Goal: Task Accomplishment & Management: Manage account settings

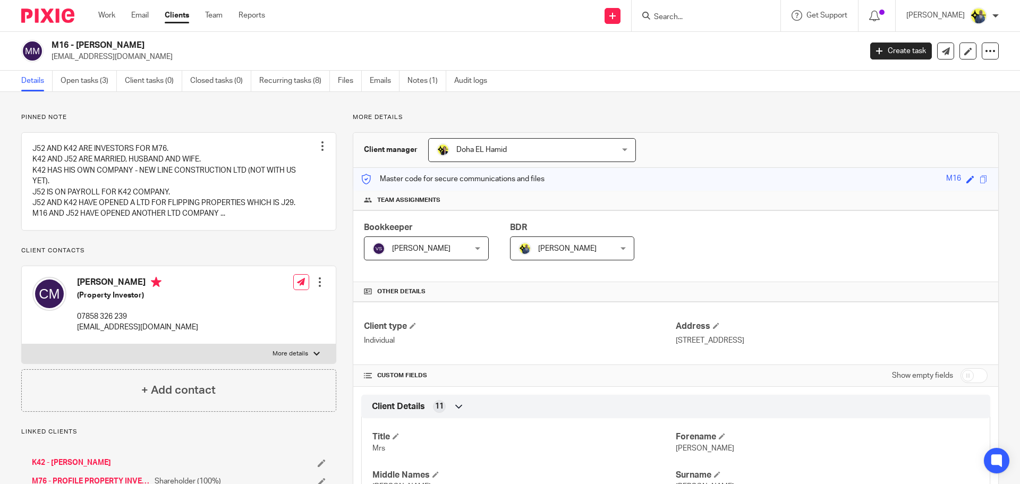
click at [705, 16] on input "Search" at bounding box center [701, 18] width 96 height 10
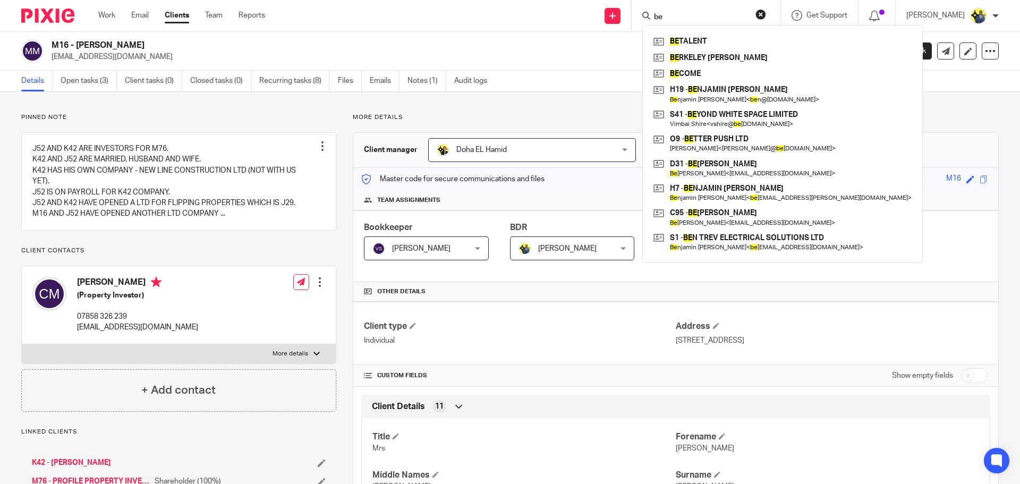
type input "b"
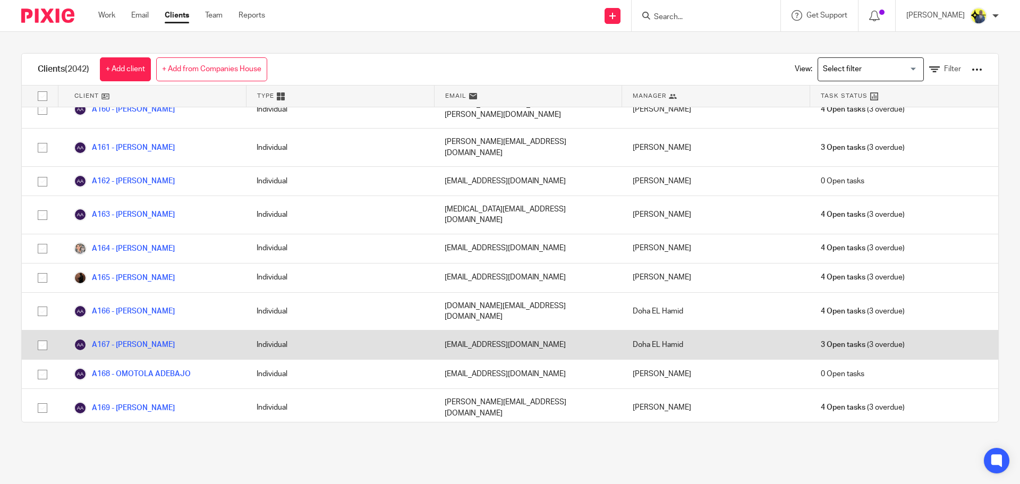
scroll to position [1984, 0]
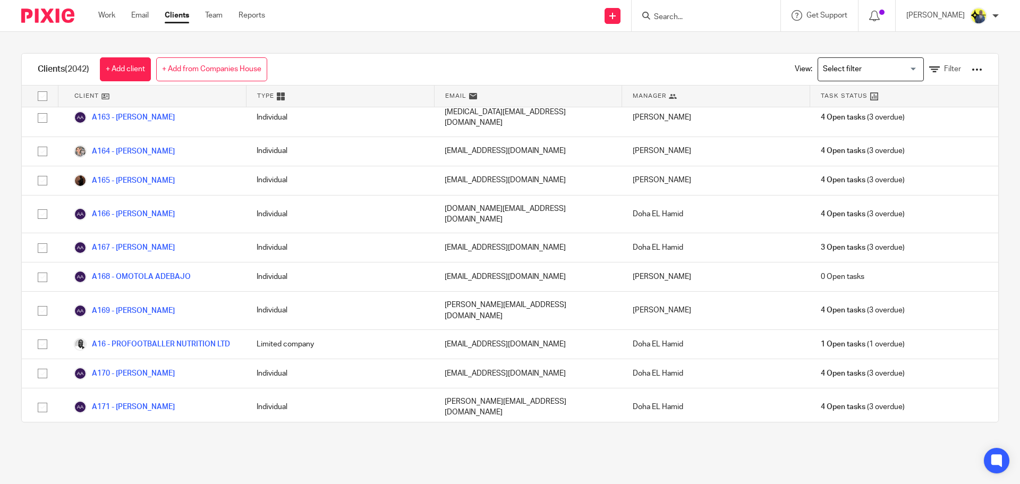
click at [877, 72] on input "Search for option" at bounding box center [868, 69] width 98 height 19
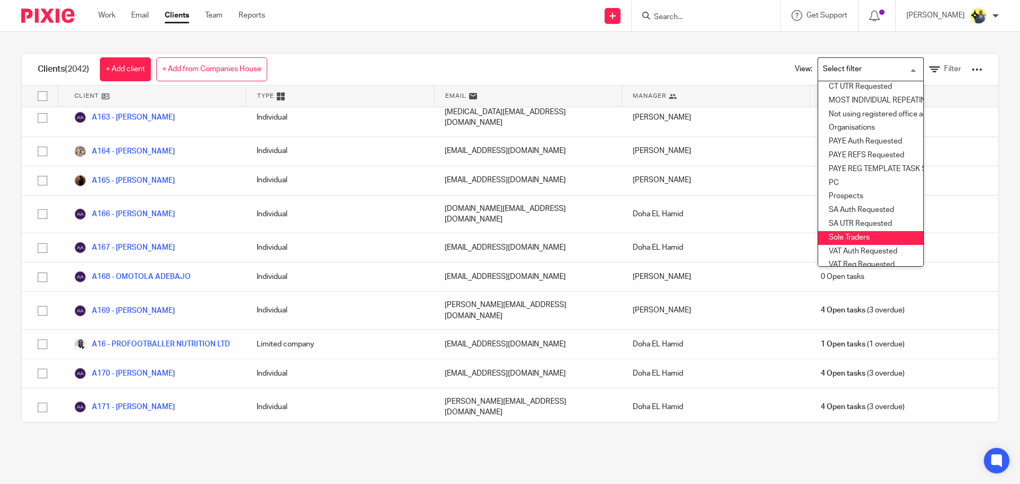
scroll to position [157, 0]
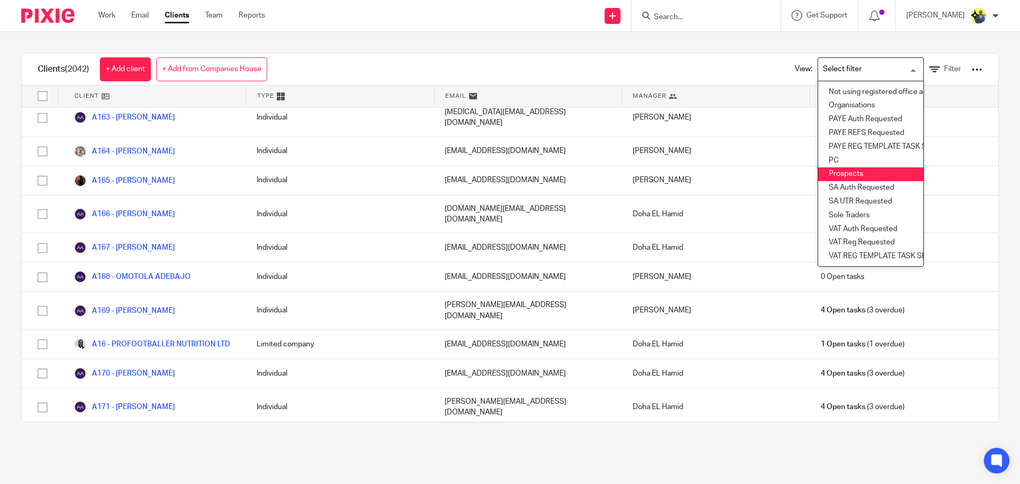
click at [824, 171] on li "Prospects" at bounding box center [870, 174] width 105 height 14
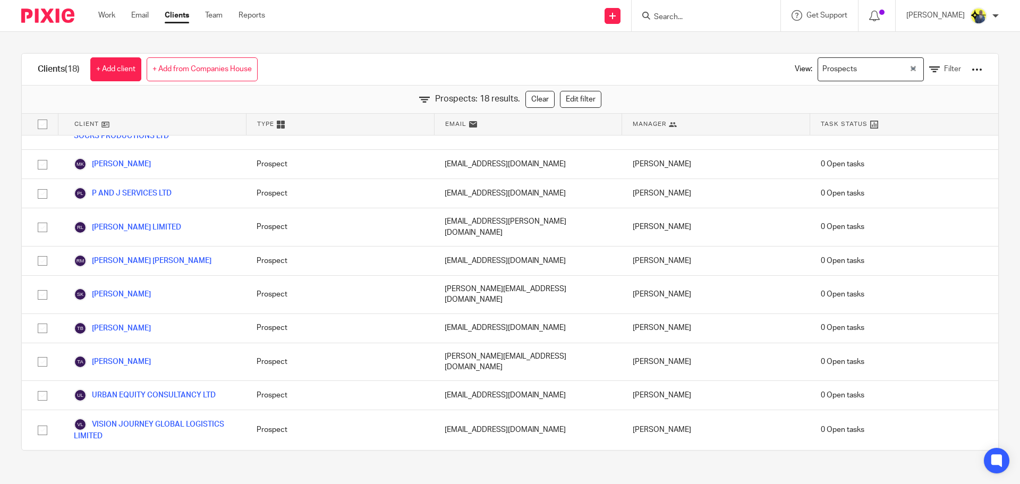
scroll to position [233, 0]
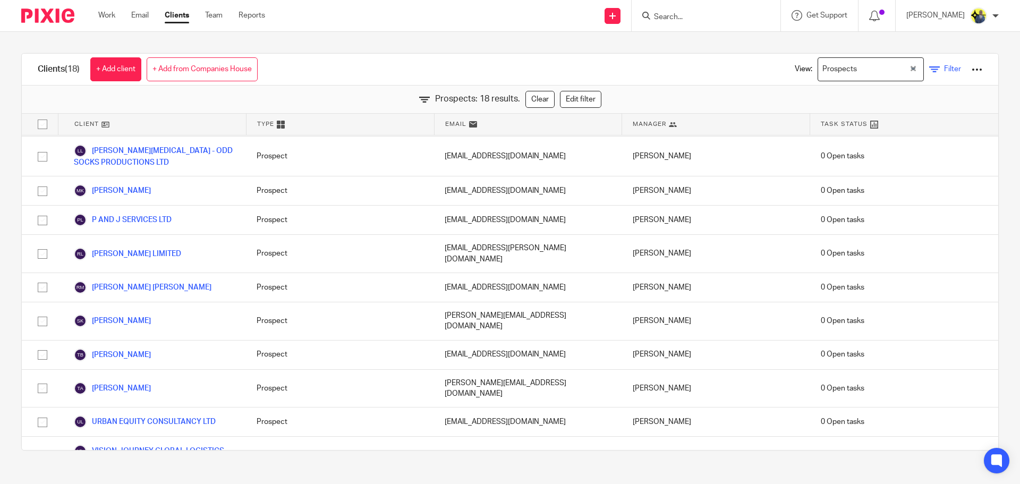
click at [929, 69] on icon at bounding box center [934, 69] width 11 height 11
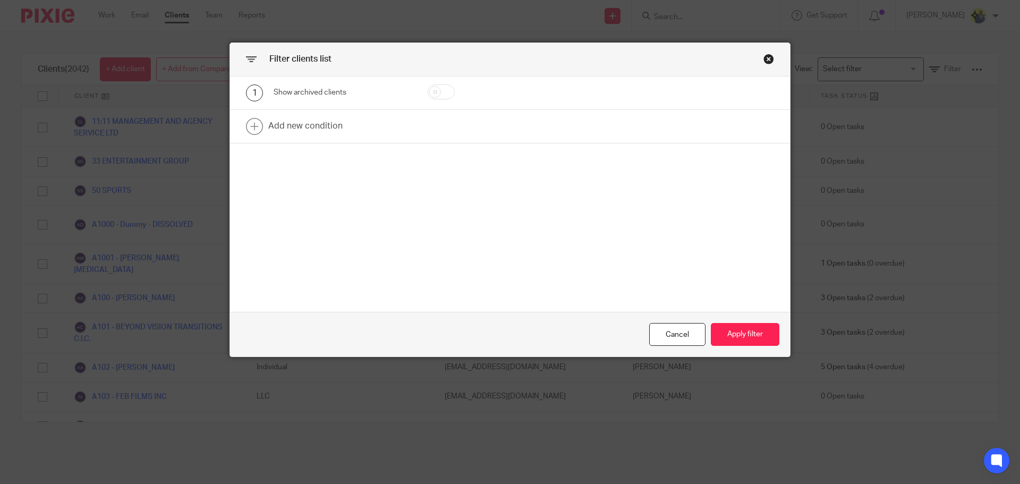
click at [443, 87] on input "checkbox" at bounding box center [441, 91] width 27 height 15
checkbox input "true"
click at [766, 339] on button "Apply filter" at bounding box center [745, 334] width 69 height 23
click at [742, 340] on button "Apply filter" at bounding box center [745, 334] width 69 height 23
click at [730, 327] on button "Apply filter" at bounding box center [745, 334] width 69 height 23
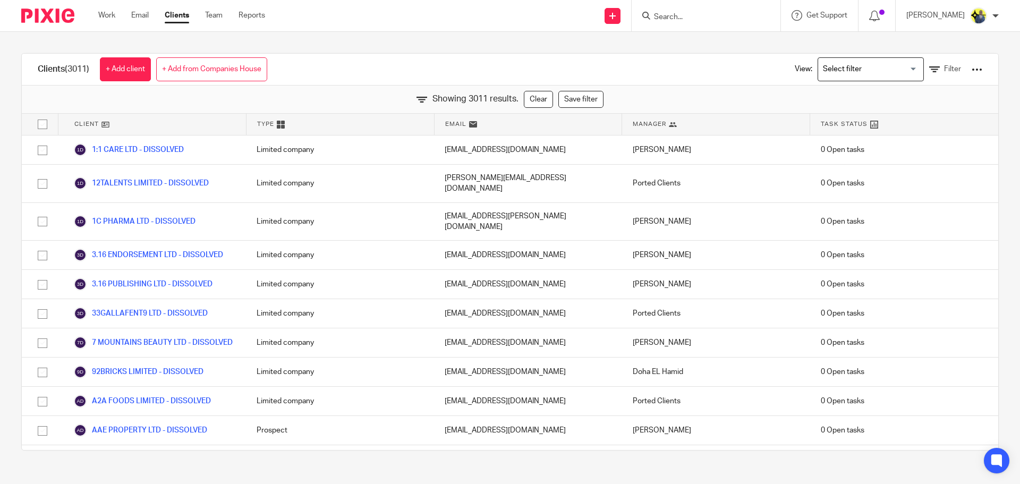
scroll to position [83836, 0]
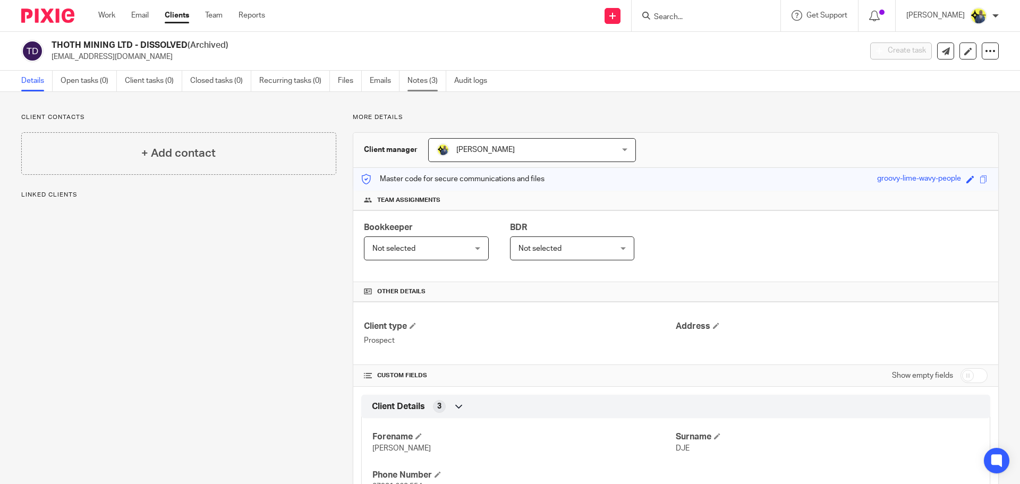
click at [420, 88] on link "Notes (3)" at bounding box center [427, 81] width 39 height 21
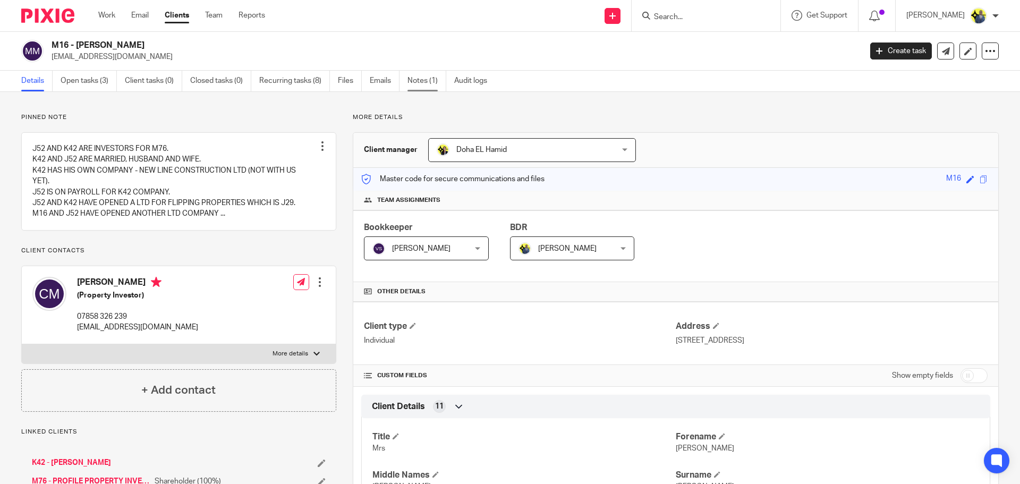
click at [422, 79] on link "Notes (1)" at bounding box center [427, 81] width 39 height 21
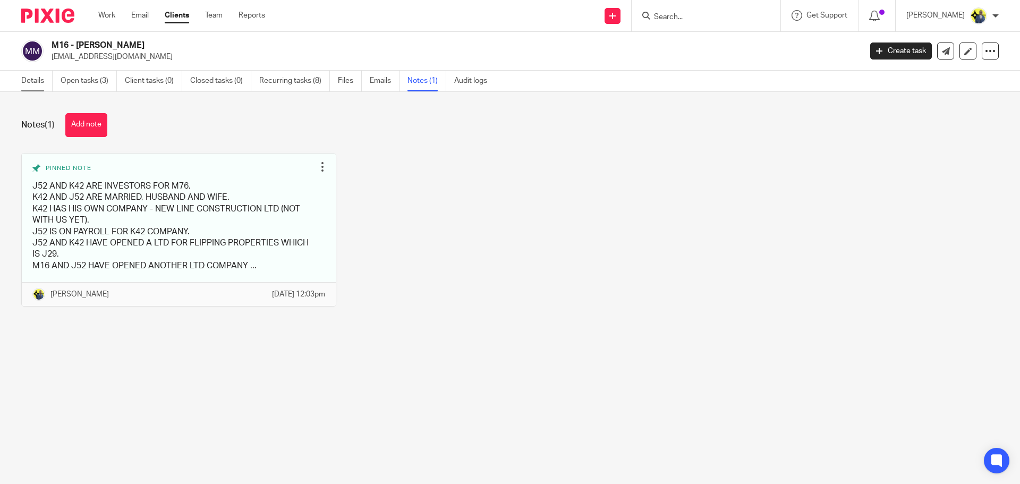
click at [27, 78] on link "Details" at bounding box center [36, 81] width 31 height 21
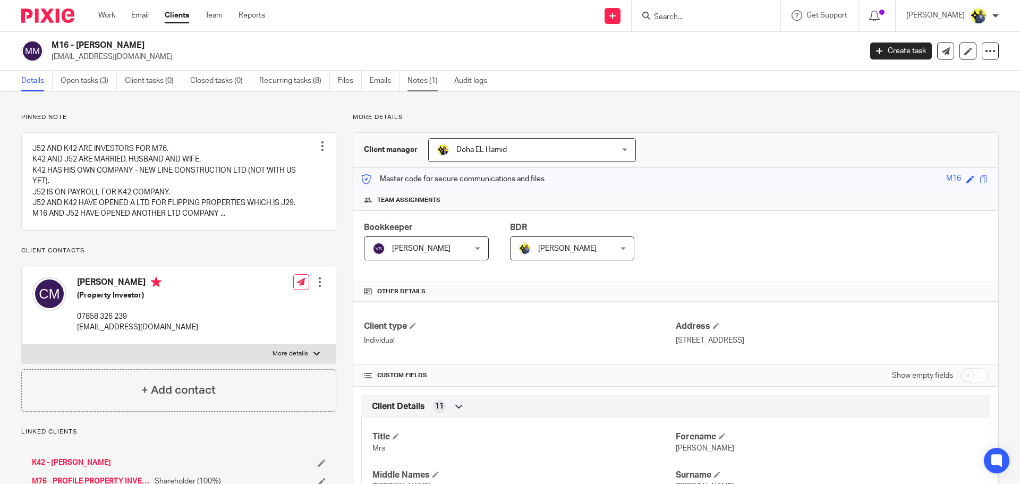
click at [430, 79] on link "Notes (1)" at bounding box center [427, 81] width 39 height 21
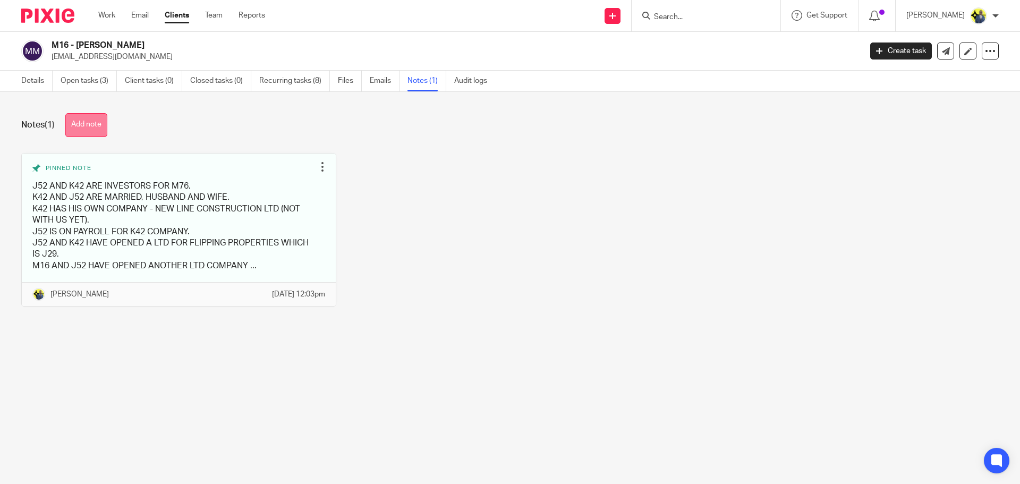
click at [84, 114] on button "Add note" at bounding box center [86, 125] width 42 height 24
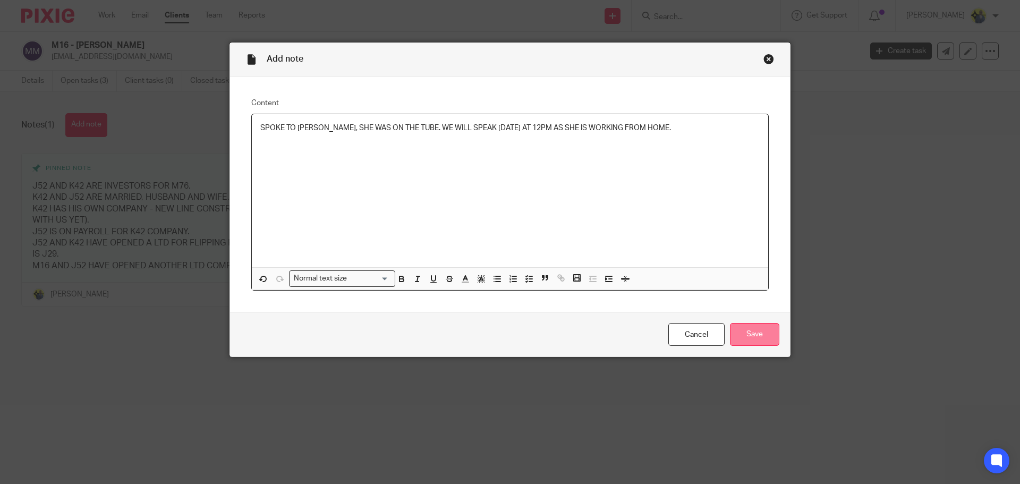
click at [762, 327] on input "Save" at bounding box center [754, 334] width 49 height 23
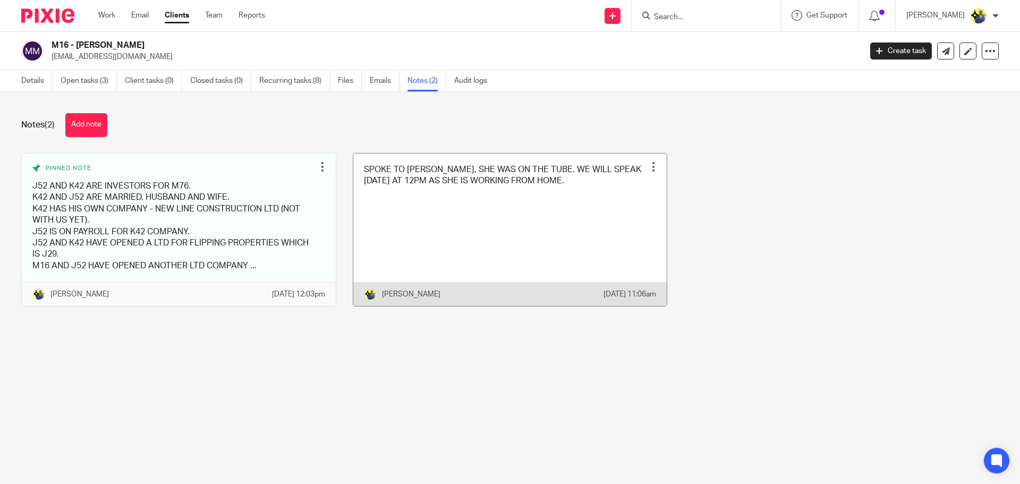
click at [514, 231] on link at bounding box center [510, 230] width 314 height 153
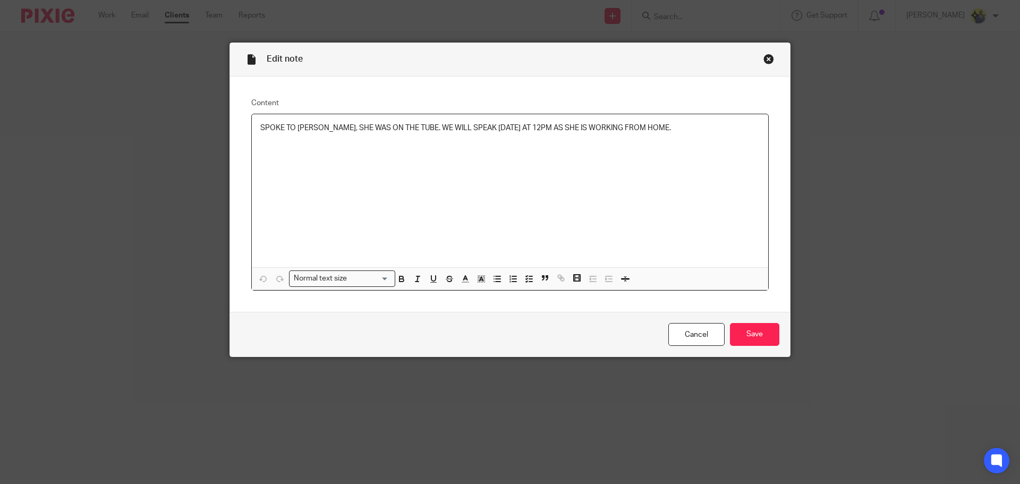
click at [681, 131] on p "SPOKE TO [PERSON_NAME], SHE WAS ON THE TUBE. WE WILL SPEAK [DATE] AT 12PM AS SH…" at bounding box center [510, 128] width 500 height 11
click at [755, 329] on input "Save" at bounding box center [754, 334] width 49 height 23
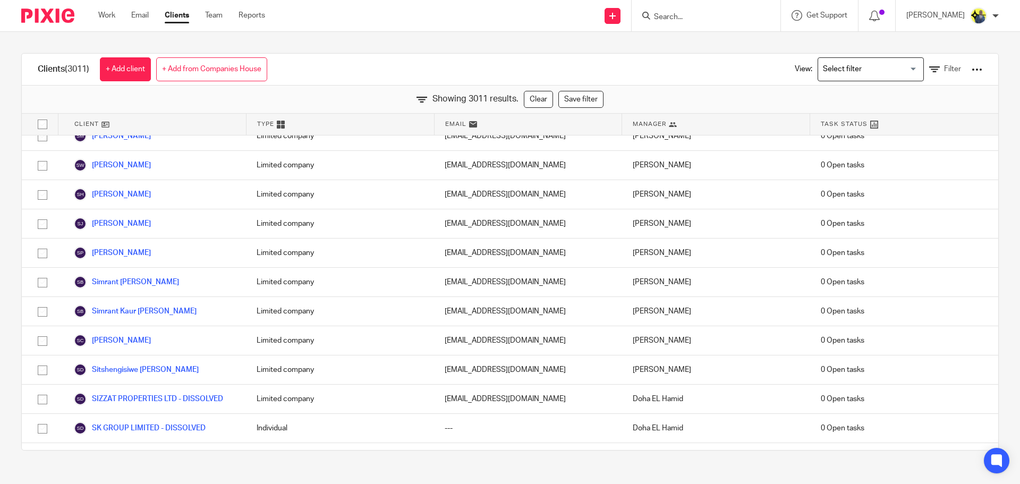
scroll to position [82100, 0]
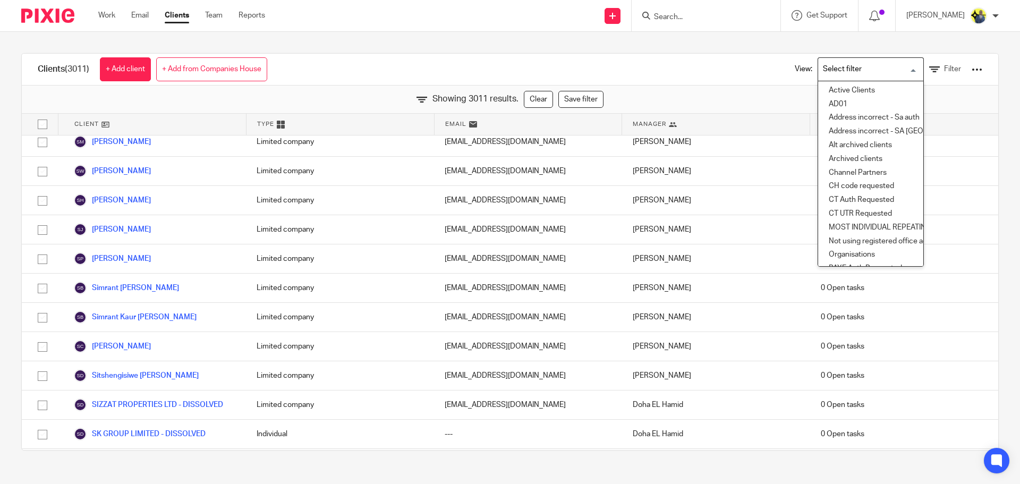
click at [919, 70] on div "Loading..." at bounding box center [921, 68] width 5 height 21
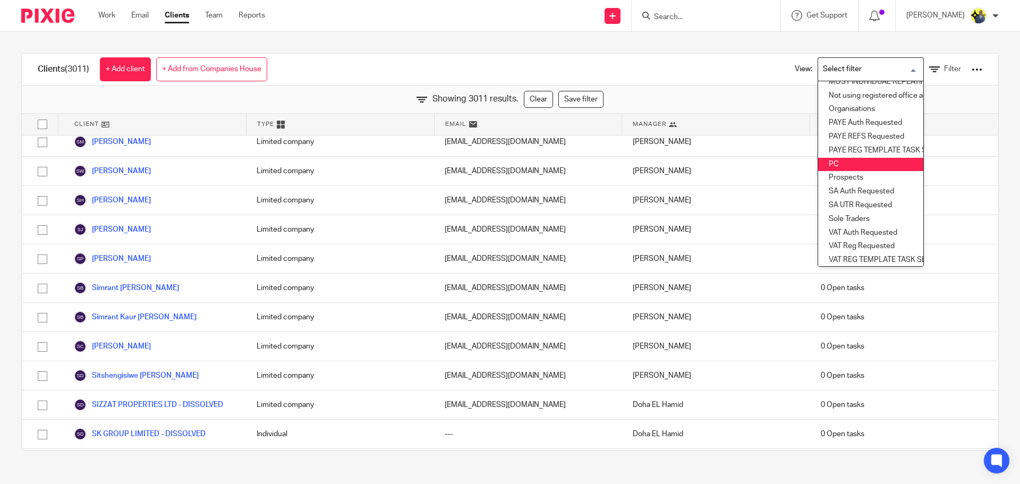
scroll to position [157, 0]
click at [844, 167] on li "Prospects" at bounding box center [870, 174] width 105 height 14
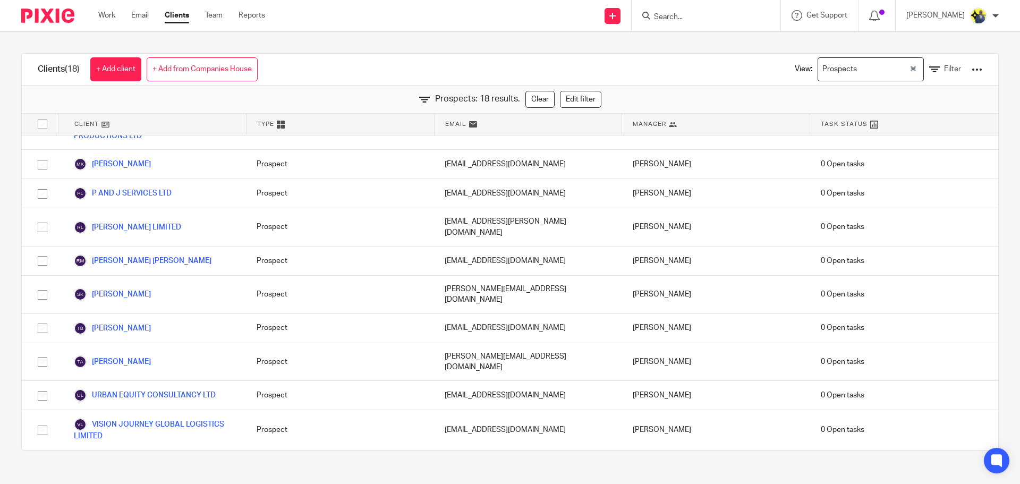
scroll to position [233, 0]
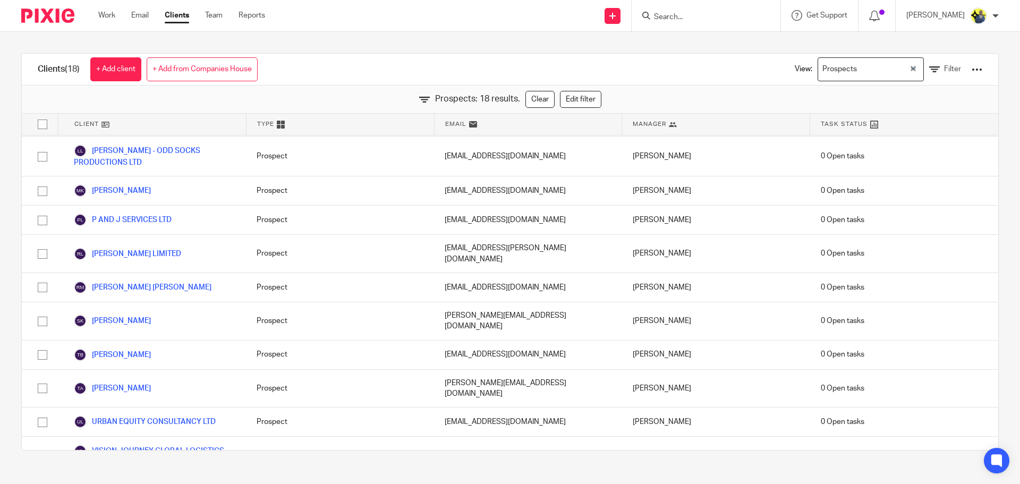
click at [703, 19] on input "Search" at bounding box center [701, 18] width 96 height 10
paste input "deratheboy@gmail.com"
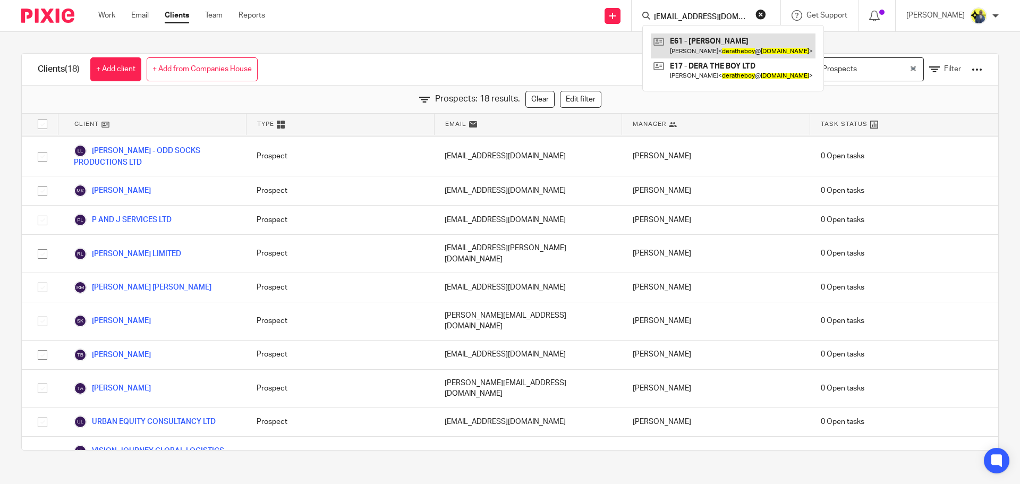
type input "deratheboy@gmail.com"
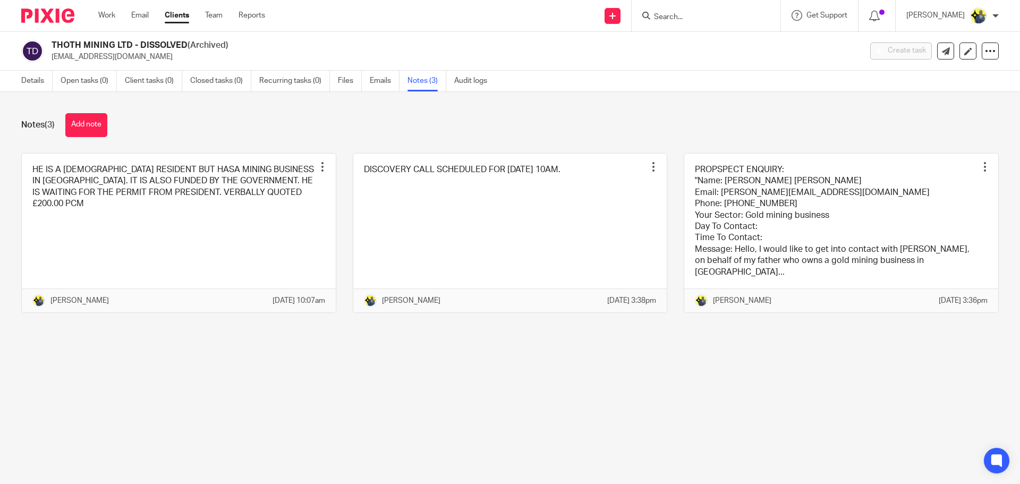
click at [672, 15] on input "Search" at bounding box center [701, 18] width 96 height 10
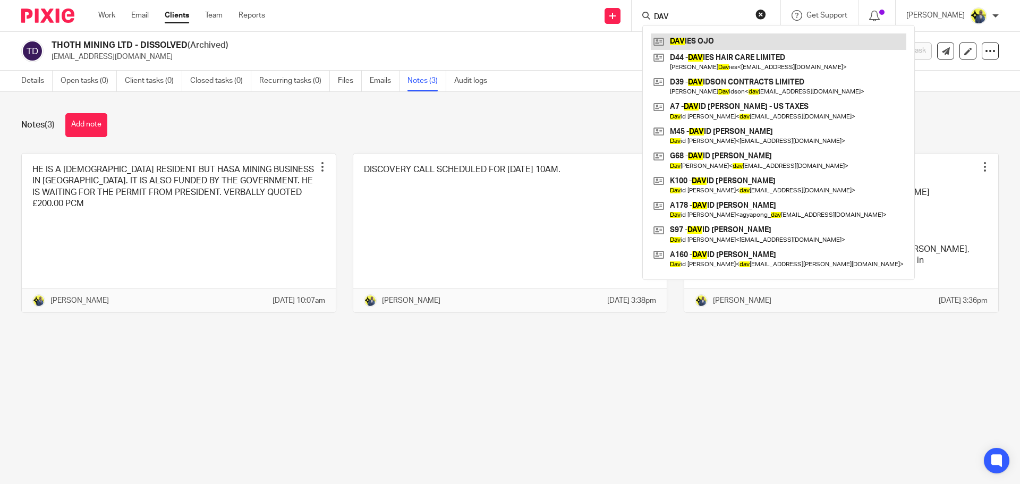
type input "DAV"
click at [721, 36] on link at bounding box center [779, 41] width 256 height 16
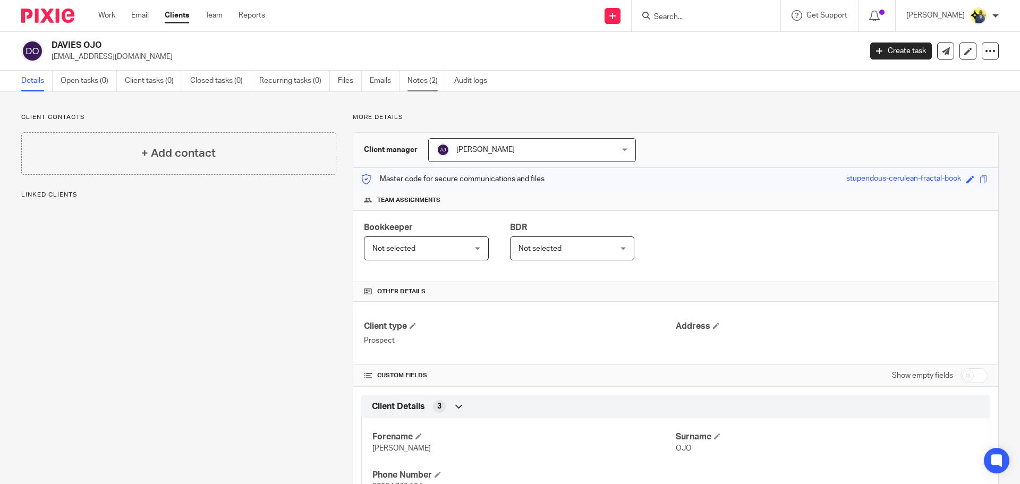
click at [426, 83] on link "Notes (2)" at bounding box center [427, 81] width 39 height 21
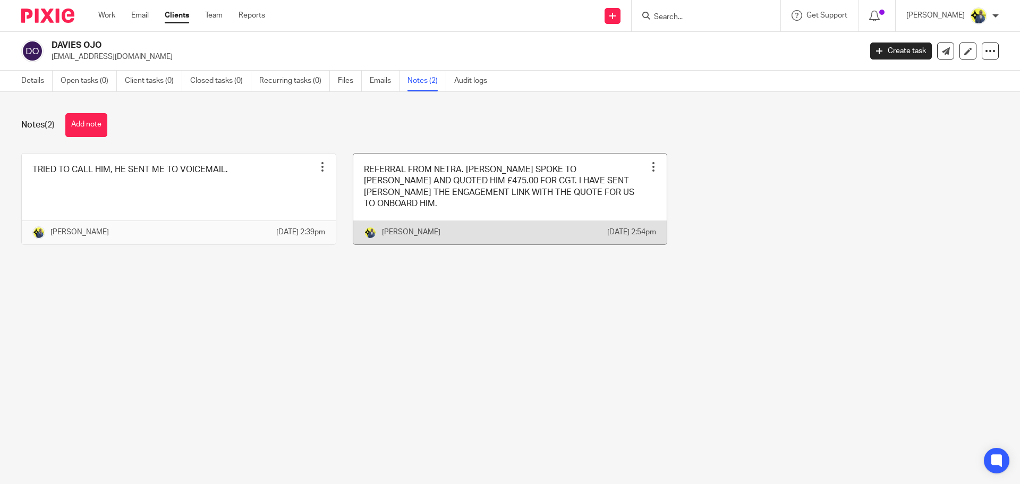
click at [406, 178] on link at bounding box center [510, 199] width 314 height 91
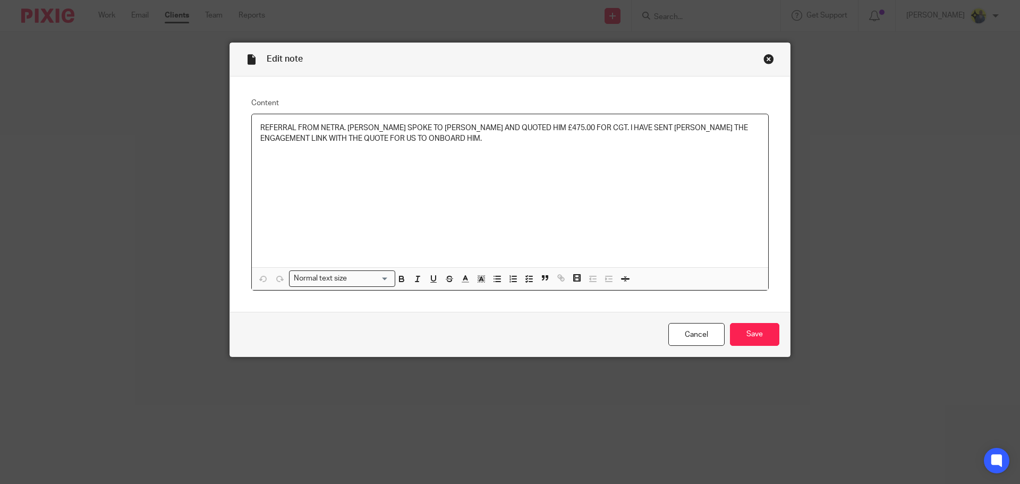
click at [765, 62] on div "Close this dialog window" at bounding box center [769, 59] width 11 height 11
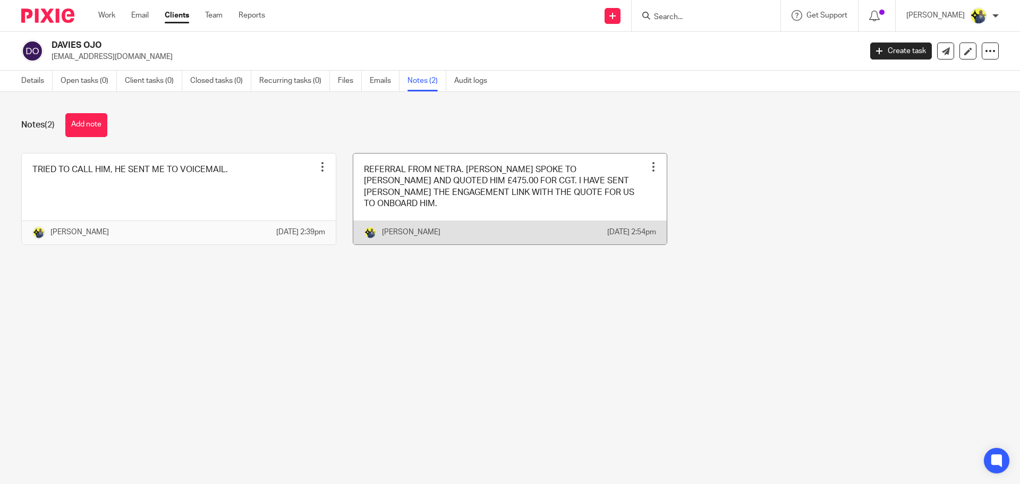
click at [422, 189] on link at bounding box center [510, 199] width 314 height 91
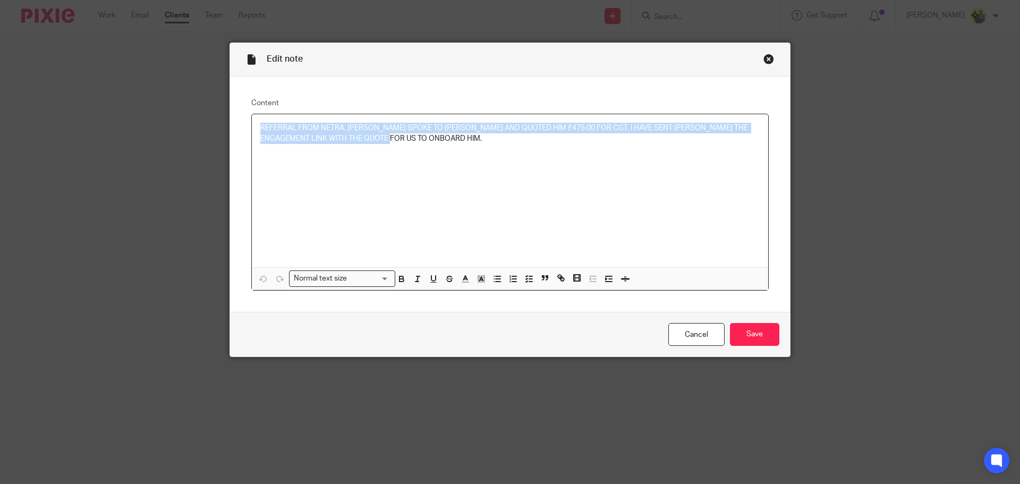
drag, startPoint x: 388, startPoint y: 142, endPoint x: 231, endPoint y: 119, distance: 158.5
click at [233, 119] on div "Content REFERRAL FROM NETRA. NETRA SPOKE TO DAVIES AND QUOTED HIM £475.00 FOR C…" at bounding box center [510, 195] width 560 height 236
copy p "REFERRAL FROM NETRA. NETRA SPOKE TO DAVIES AND QUOTED HIM £475.00 FOR CGT. I HA…"
click at [764, 57] on div "Close this dialog window" at bounding box center [769, 59] width 11 height 11
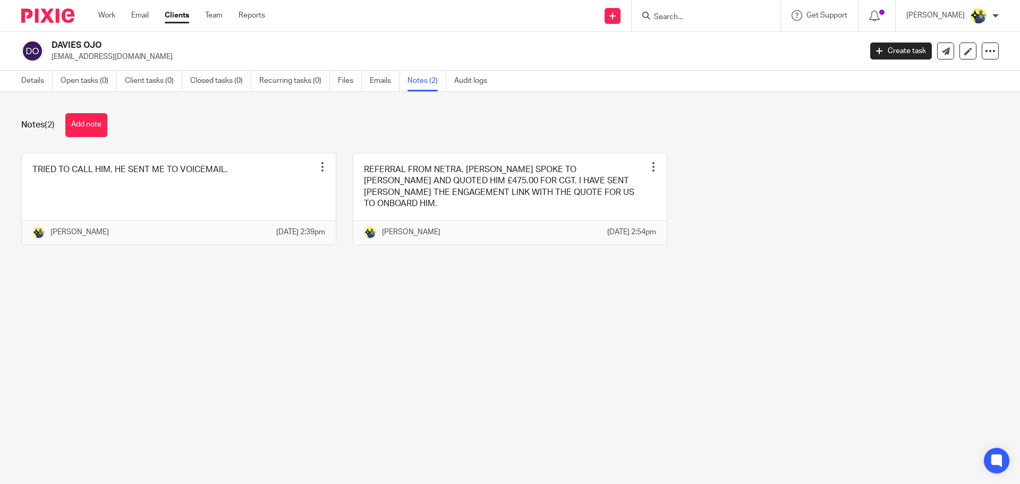
drag, startPoint x: 152, startPoint y: 58, endPoint x: 52, endPoint y: 51, distance: 100.2
click at [52, 52] on p "[EMAIL_ADDRESS][DOMAIN_NAME]" at bounding box center [453, 57] width 803 height 11
copy p "daviesojo@hotmail.co.uk"
click at [690, 18] on input "Search" at bounding box center [701, 18] width 96 height 10
paste input "[EMAIL_ADDRESS][DOMAIN_NAME]"
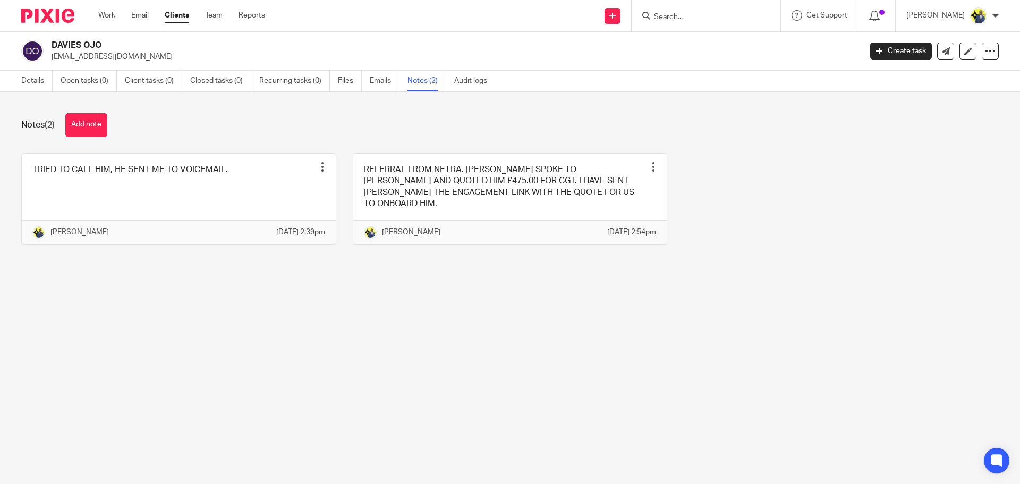
type input "[EMAIL_ADDRESS][DOMAIN_NAME]"
drag, startPoint x: 759, startPoint y: 13, endPoint x: 576, endPoint y: 12, distance: 183.3
click at [576, 12] on div "Send new email Create task Add client Request signature daviesojo@hotmail.co.uk…" at bounding box center [650, 15] width 739 height 31
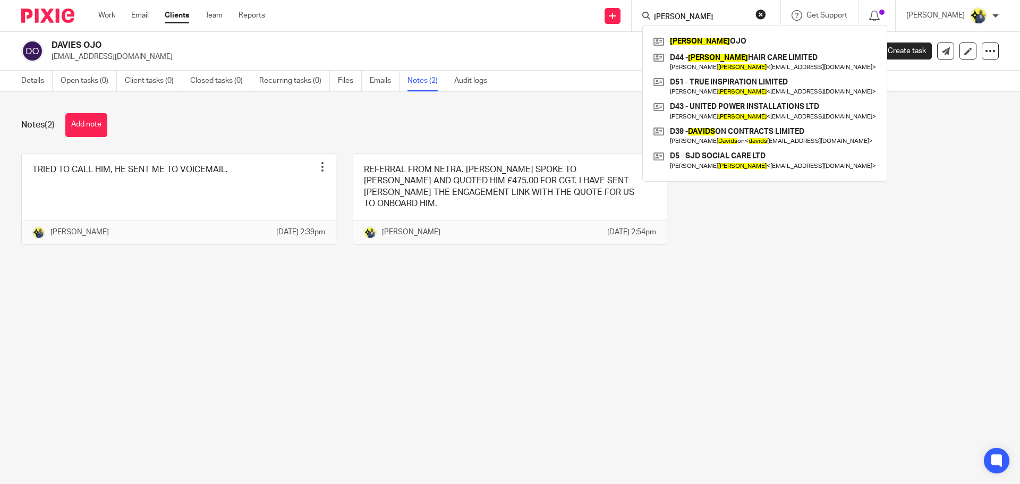
type input "DAVIES"
click at [525, 353] on main "DAVIES OJO daviesojo@hotmail.co.uk Create task Update from Companies House Expo…" at bounding box center [510, 242] width 1020 height 484
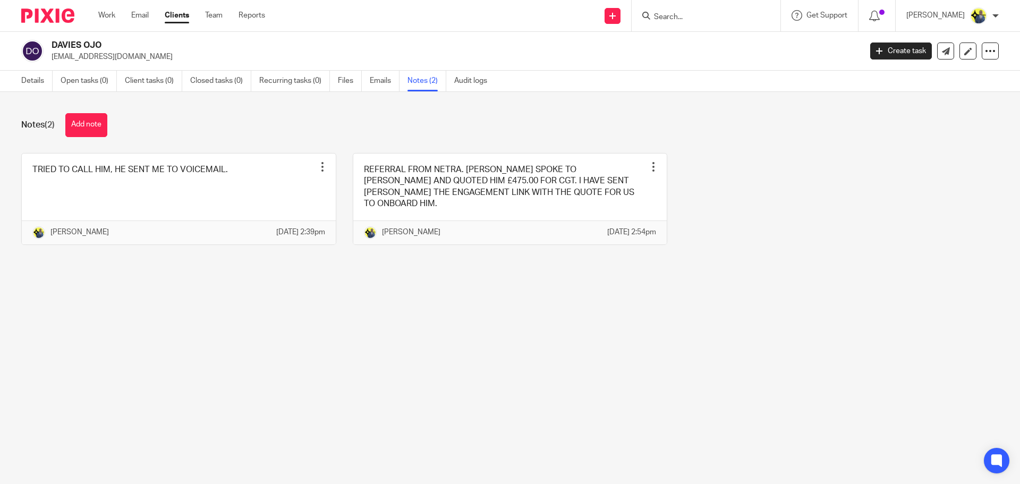
click at [672, 13] on input "Search" at bounding box center [701, 18] width 96 height 10
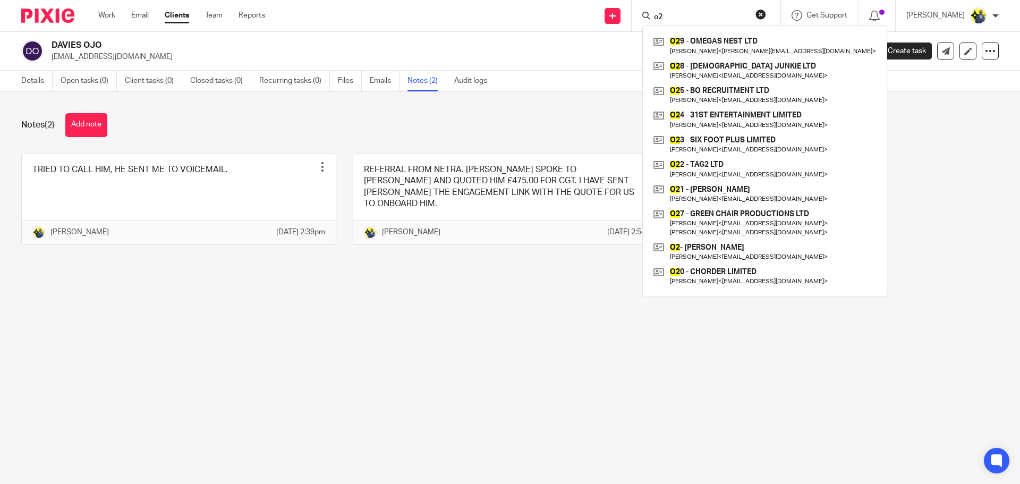
type input "o"
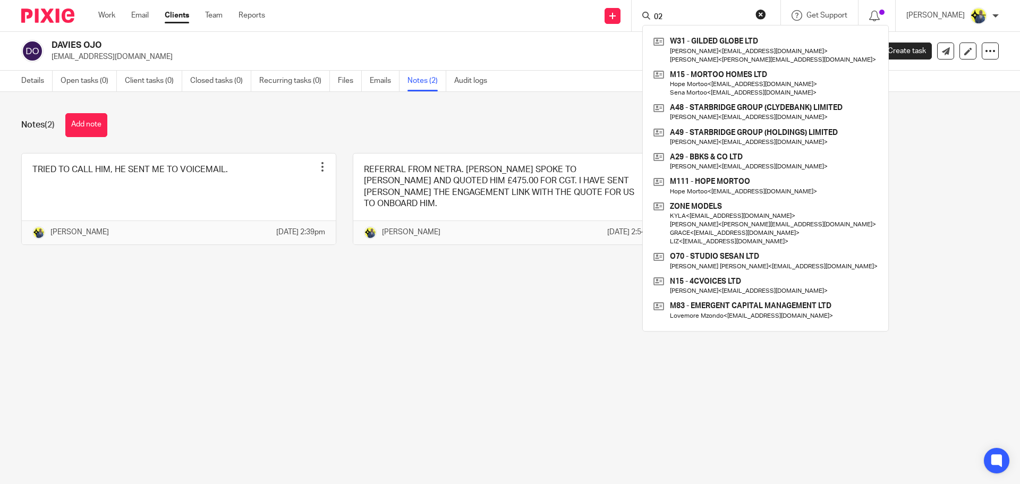
type input "0"
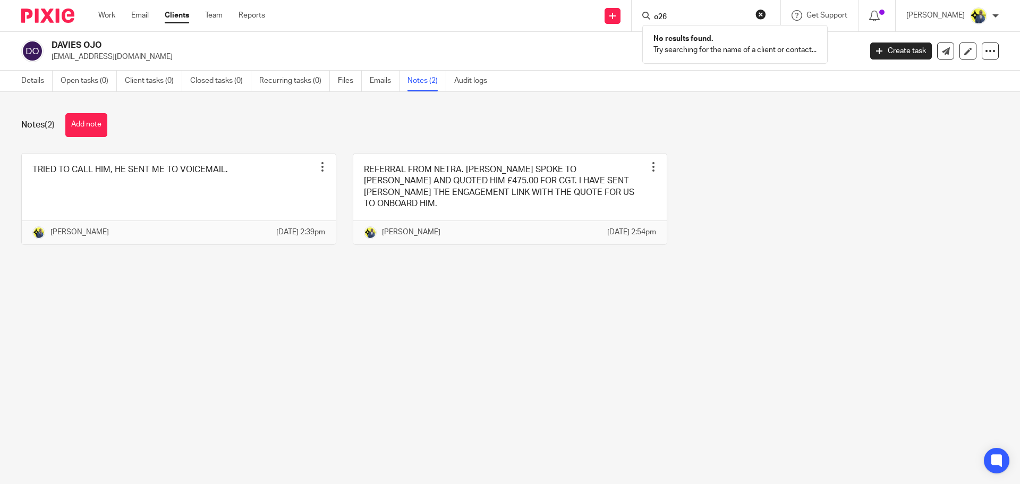
type input "o26"
click at [79, 75] on link "Open tasks (0)" at bounding box center [89, 81] width 56 height 21
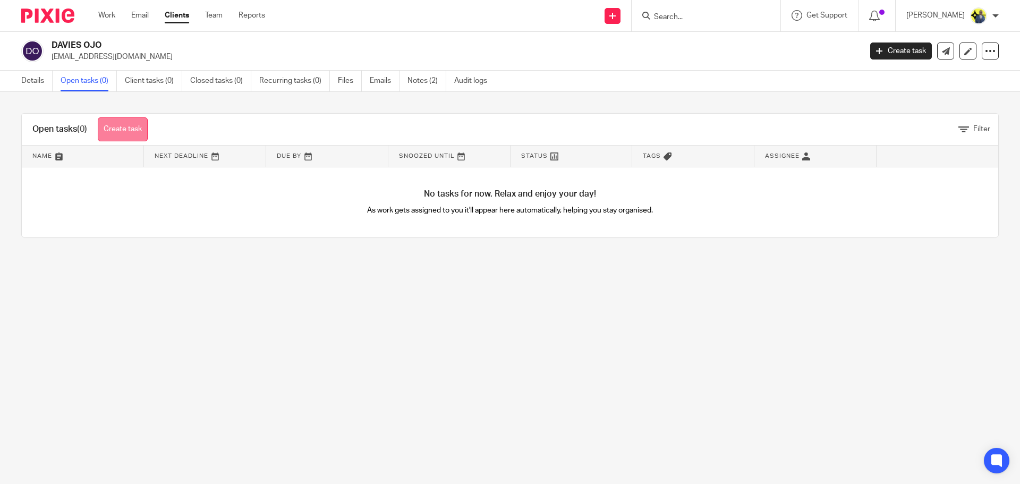
click at [131, 133] on link "Create task" at bounding box center [123, 129] width 50 height 24
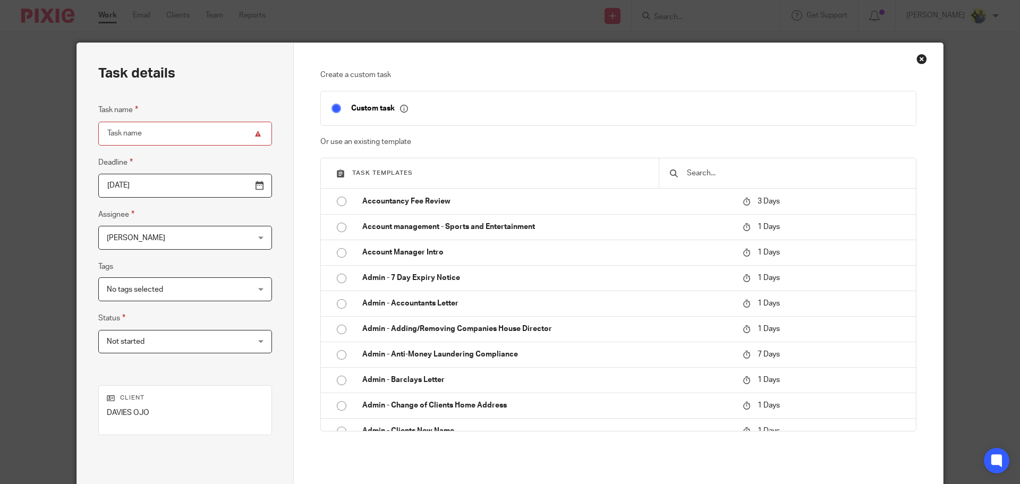
click at [731, 175] on input "text" at bounding box center [795, 173] width 219 height 12
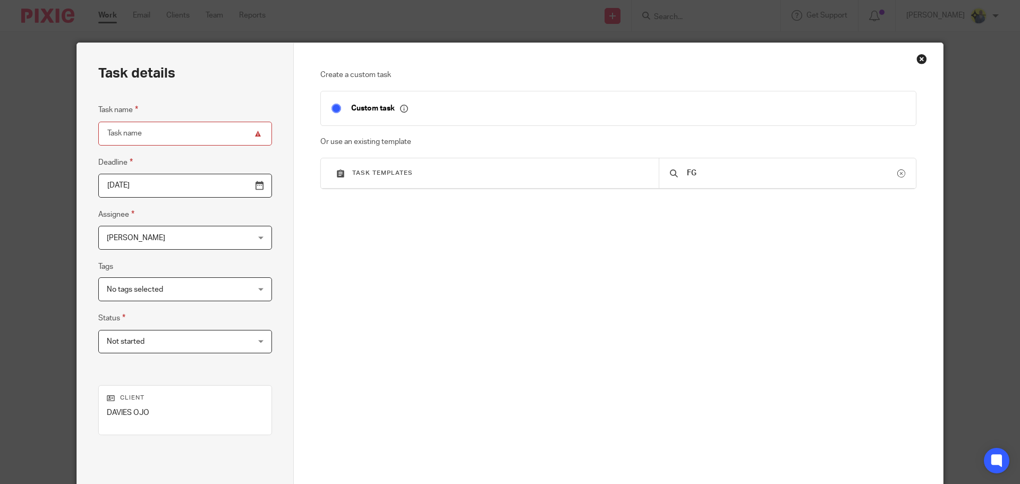
type input "F"
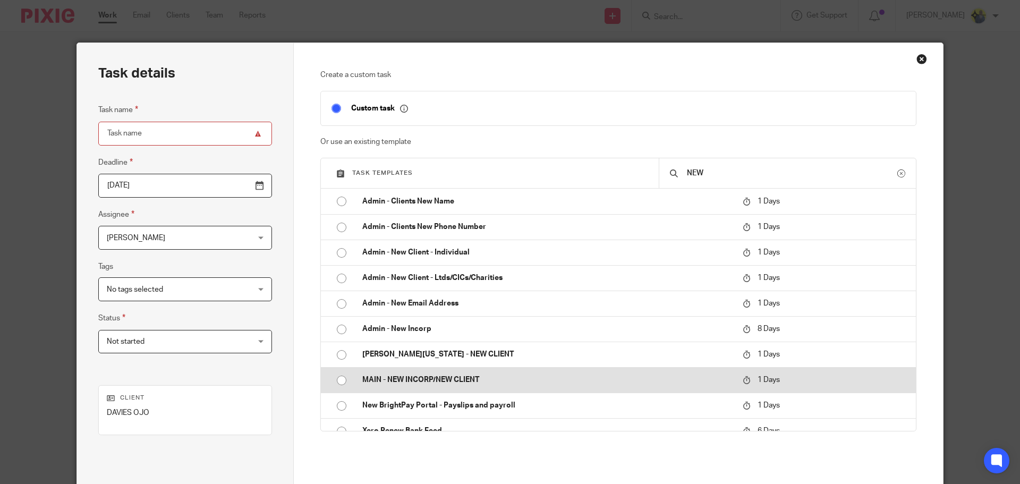
type input "NEW"
click at [502, 376] on p "MAIN - NEW INCORP/NEW CLIENT" at bounding box center [547, 380] width 370 height 11
type input "2025-09-19"
type input "MAIN - NEW INCORP/NEW CLIENT"
checkbox input "false"
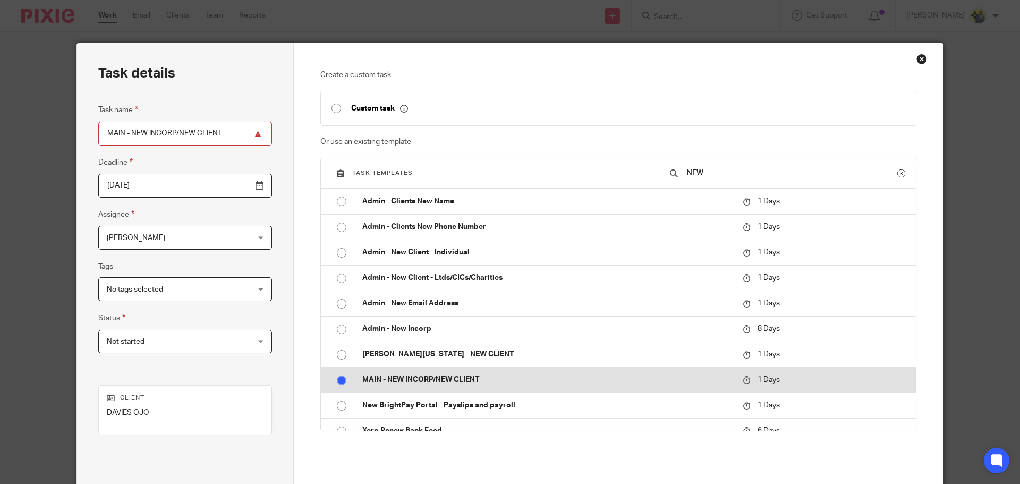
radio input "true"
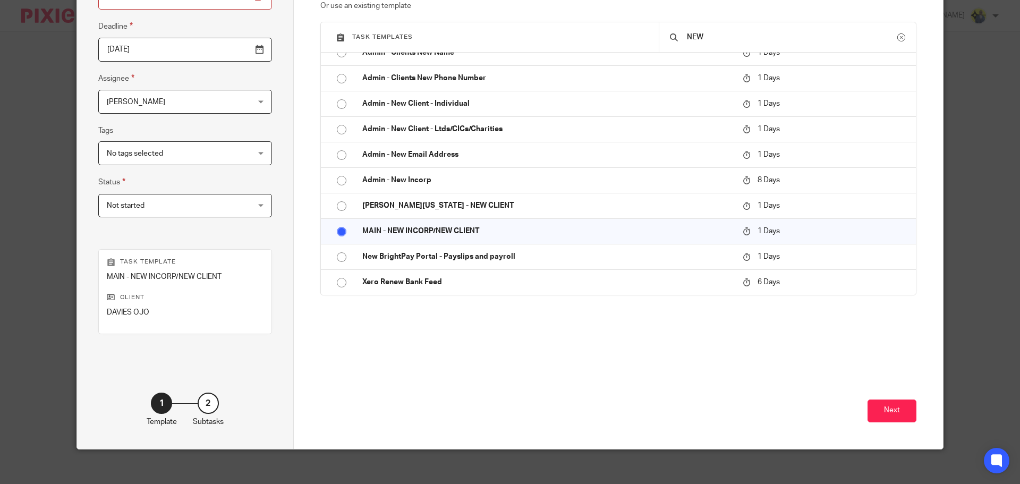
scroll to position [144, 0]
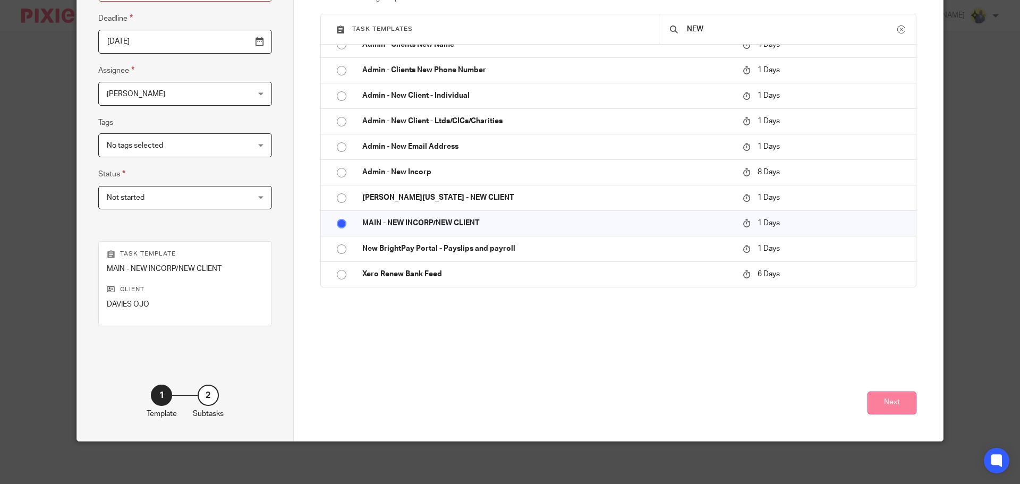
click at [898, 401] on button "Next" at bounding box center [892, 403] width 49 height 23
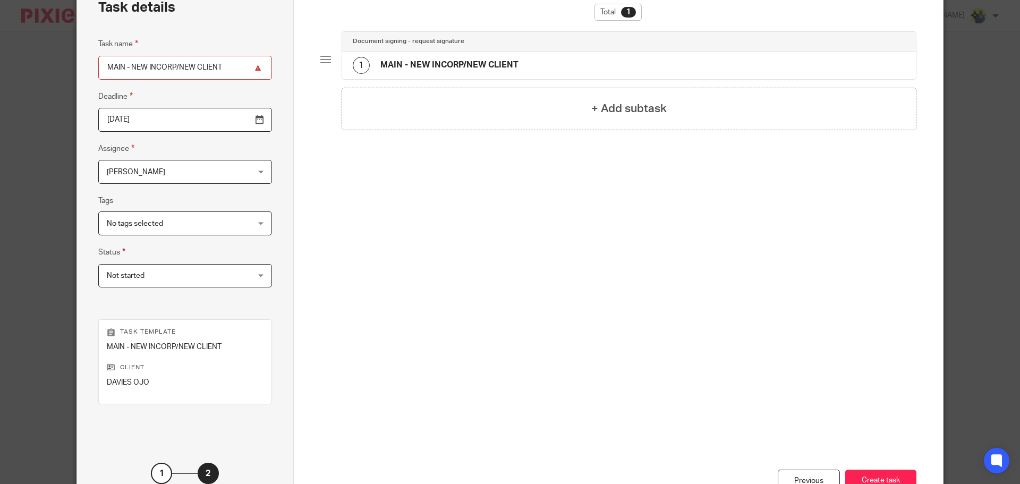
scroll to position [0, 0]
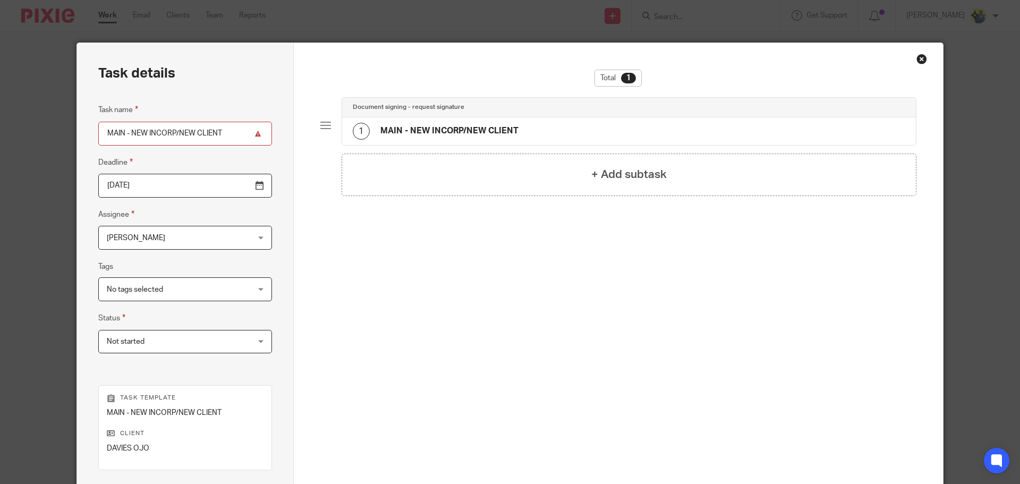
click at [468, 126] on h4 "MAIN - NEW INCORP/NEW CLIENT" at bounding box center [450, 130] width 138 height 11
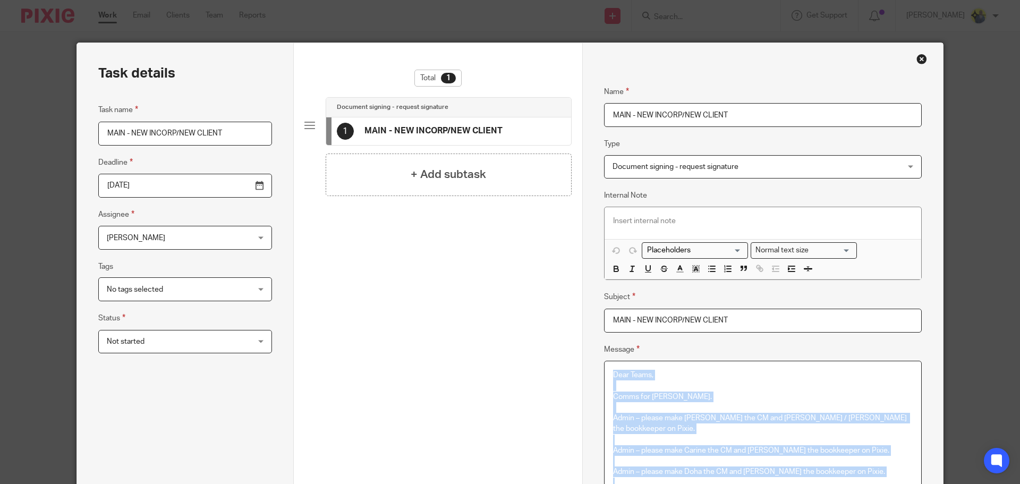
drag, startPoint x: 671, startPoint y: 302, endPoint x: 601, endPoint y: -64, distance: 373.3
click at [601, 0] on html "Work Email Clients Team Reports Work Email Clients Team Reports Settings Send n…" at bounding box center [510, 242] width 1020 height 484
copy div "Dear Teams, Comms for Dennis. Admin – please make Bobo the CM and Abhay / Harsh…"
click at [917, 58] on div "Close this dialog window" at bounding box center [922, 59] width 11 height 11
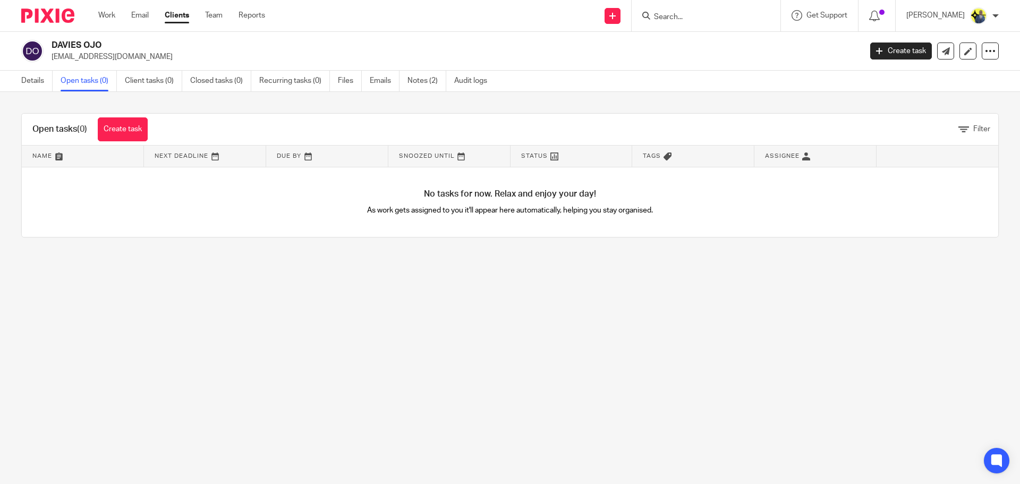
click at [714, 18] on input "Search" at bounding box center [701, 18] width 96 height 10
type input "A53"
click at [247, 323] on main "DAVIES OJO [EMAIL_ADDRESS][DOMAIN_NAME] Create task Update from Companies House…" at bounding box center [510, 242] width 1020 height 484
click at [960, 57] on link at bounding box center [968, 51] width 17 height 17
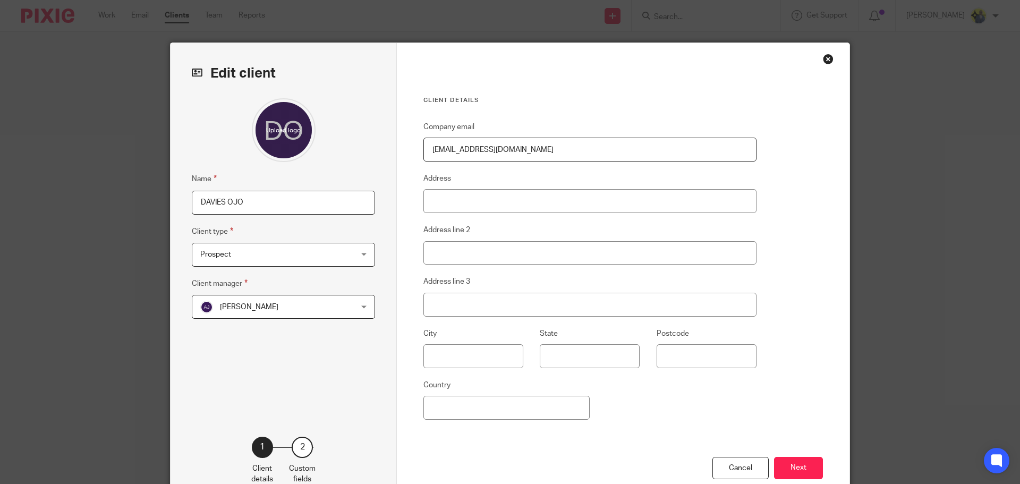
drag, startPoint x: 265, startPoint y: 206, endPoint x: 7, endPoint y: 195, distance: 258.5
click at [7, 195] on div "Edit client Name [PERSON_NAME] OJO Client type Prospect Prospect Individual Lim…" at bounding box center [510, 242] width 1020 height 484
paste input "[PERSON_NAME]"
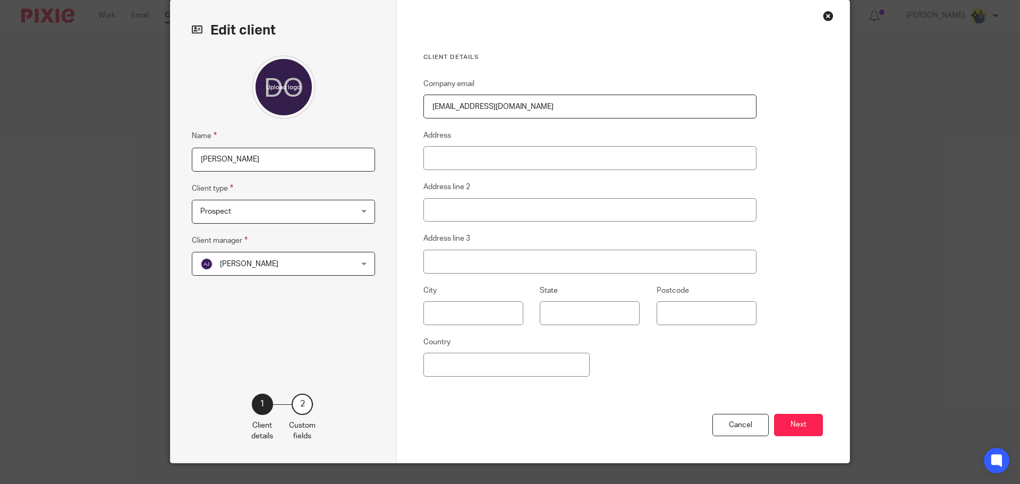
scroll to position [65, 0]
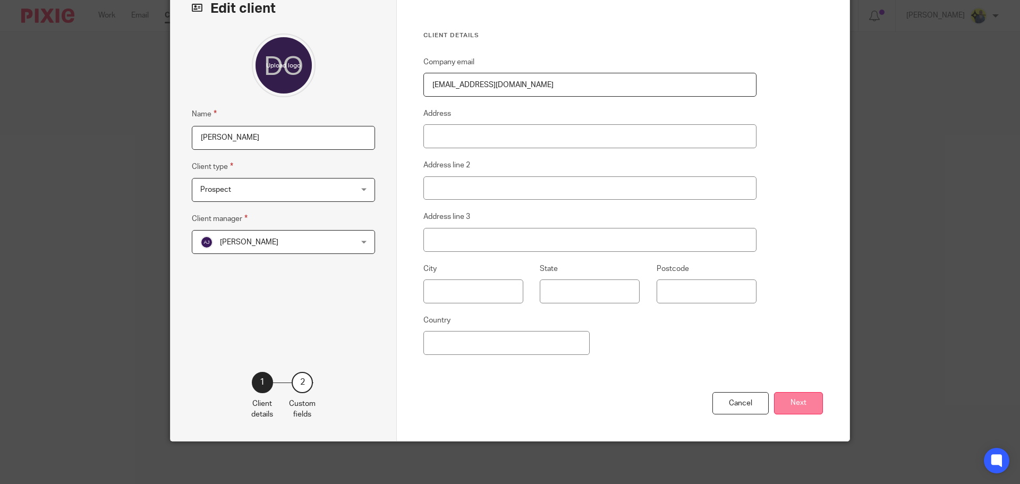
type input "[PERSON_NAME]"
click at [780, 402] on button "Next" at bounding box center [798, 403] width 49 height 23
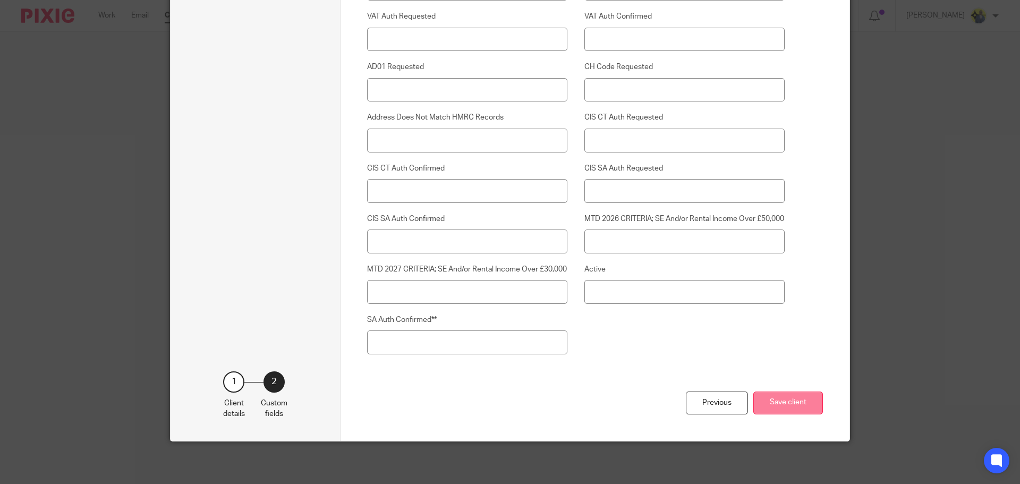
scroll to position [2759, 0]
click at [800, 401] on button "Save client" at bounding box center [789, 403] width 70 height 23
